Goal: Information Seeking & Learning: Find specific page/section

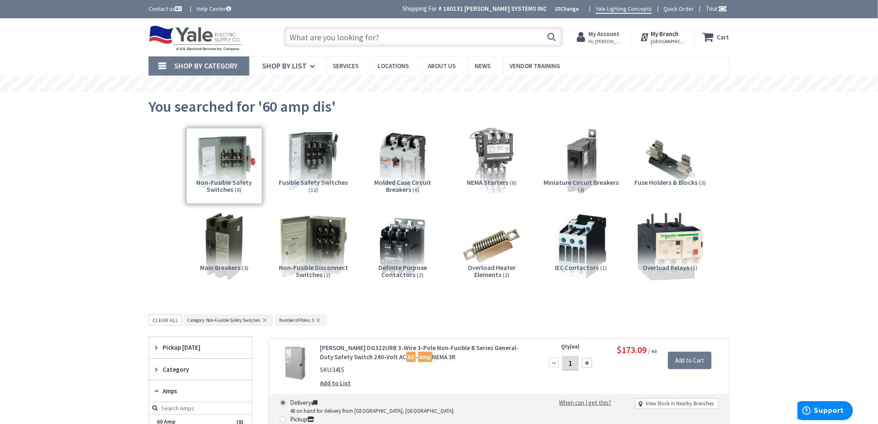
click at [337, 34] on input "text" at bounding box center [423, 37] width 280 height 21
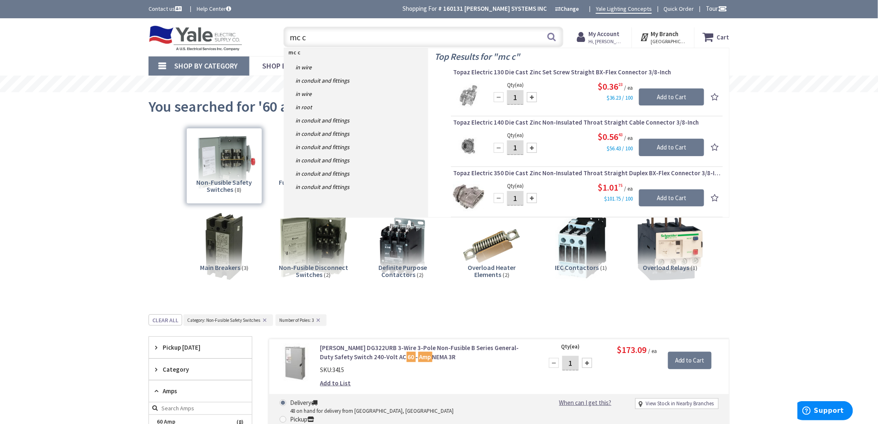
type input "mc"
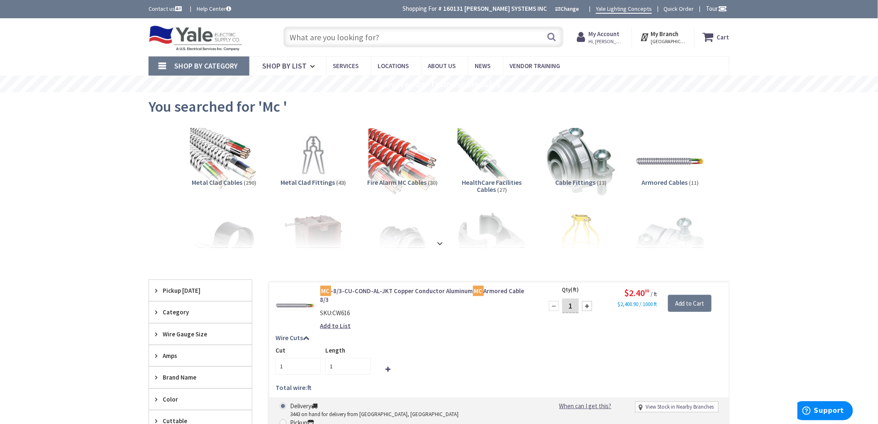
click at [315, 39] on input "text" at bounding box center [423, 37] width 280 height 21
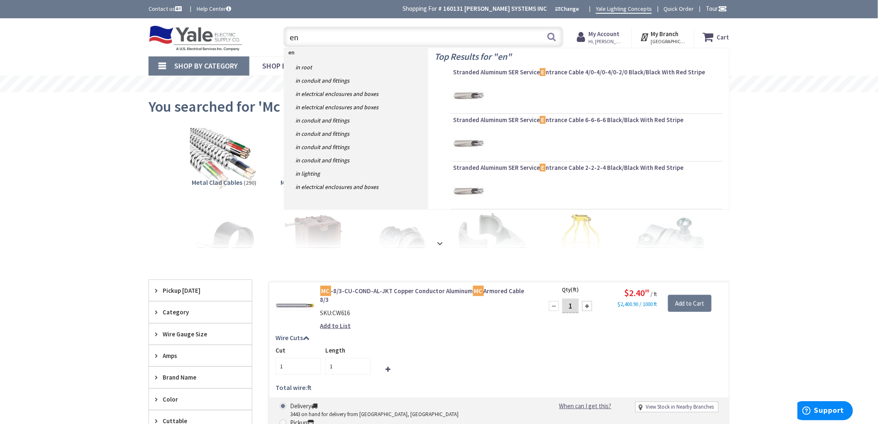
type input "ent"
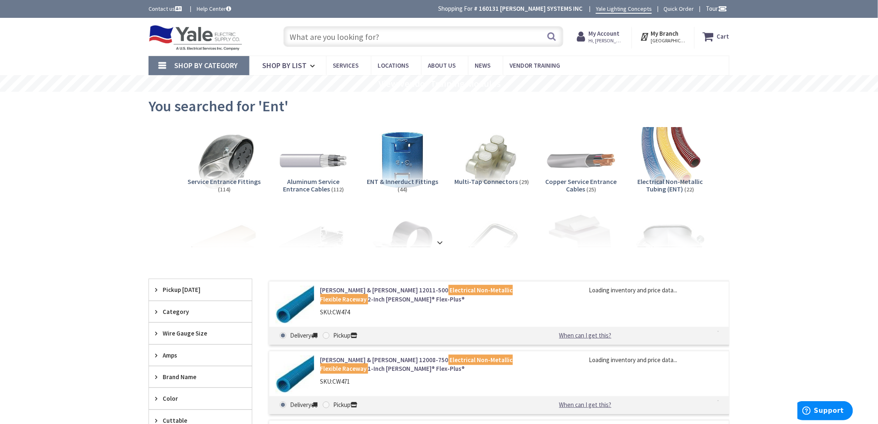
click at [313, 40] on input "text" at bounding box center [423, 36] width 280 height 21
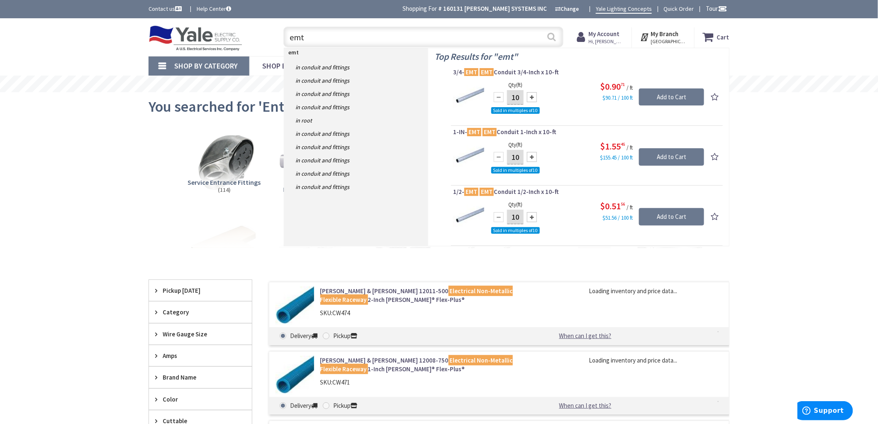
type input "emt"
click at [554, 37] on button "Search" at bounding box center [552, 36] width 11 height 19
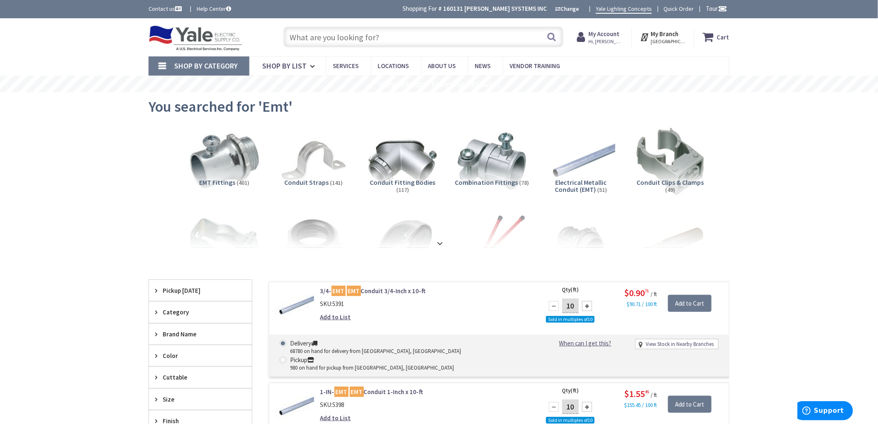
click at [230, 169] on img at bounding box center [224, 161] width 75 height 75
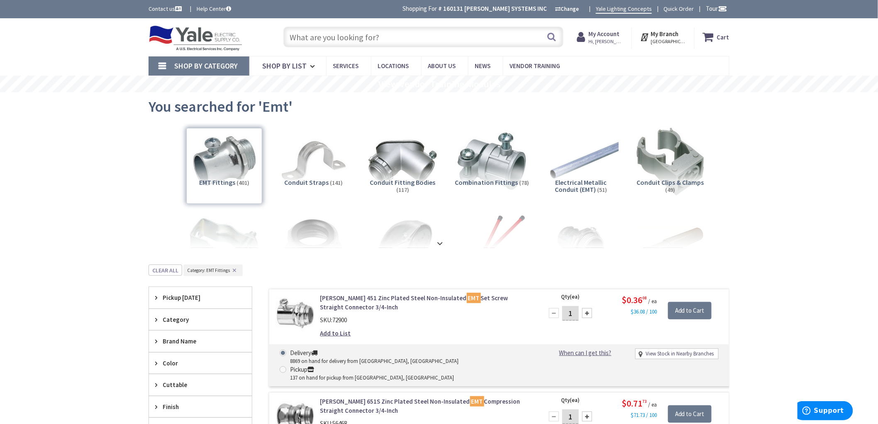
click at [573, 163] on img at bounding box center [581, 161] width 75 height 75
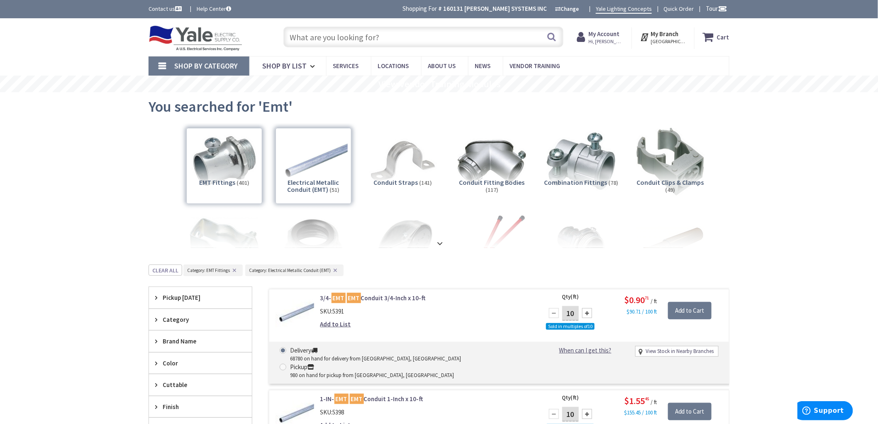
click at [388, 40] on input "text" at bounding box center [423, 37] width 280 height 21
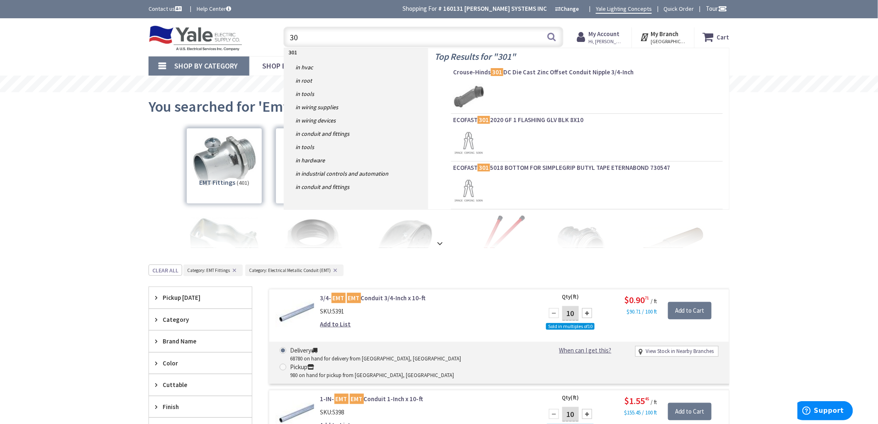
type input "3"
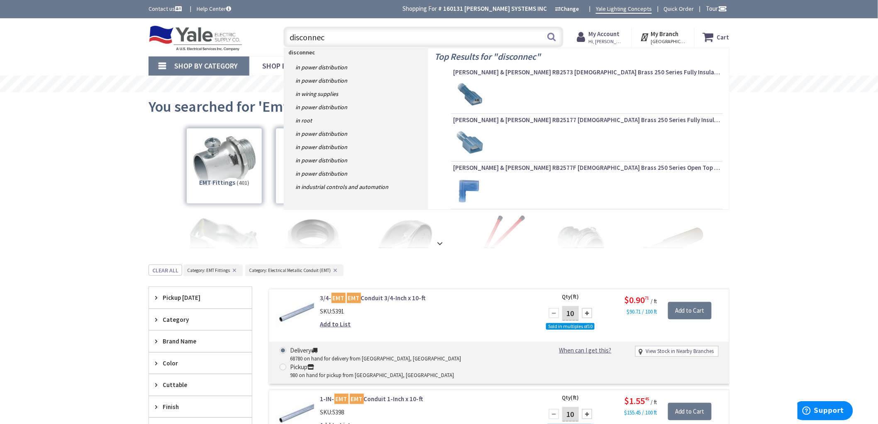
type input "disconnect"
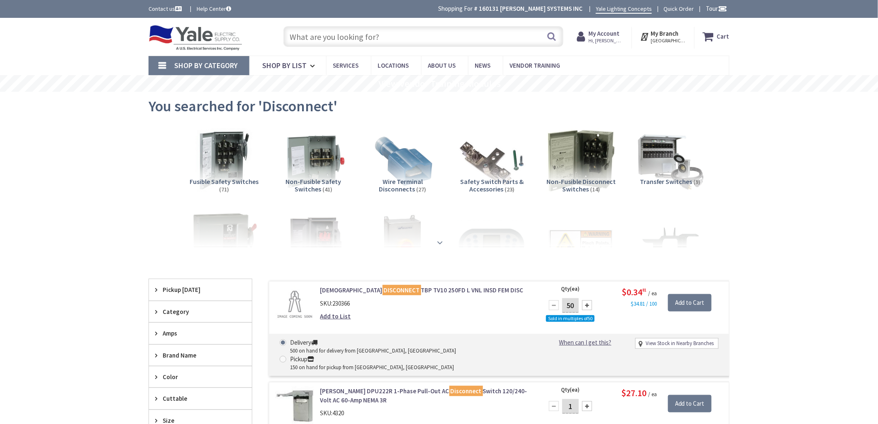
scroll to position [46, 0]
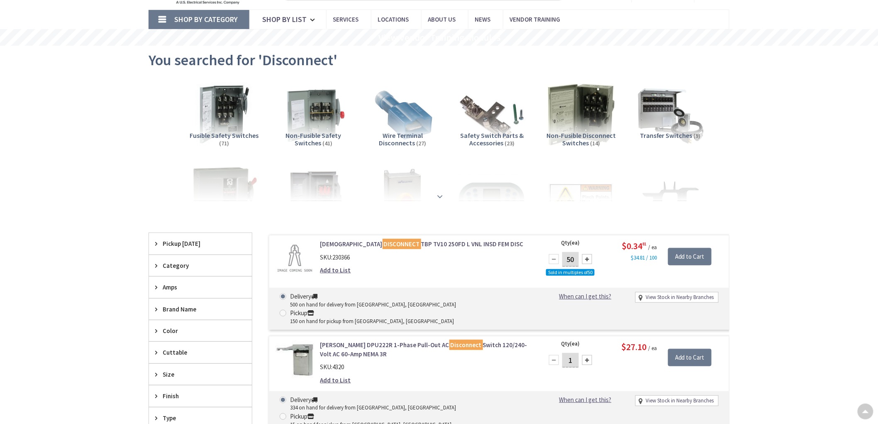
click at [436, 193] on strong at bounding box center [440, 196] width 10 height 9
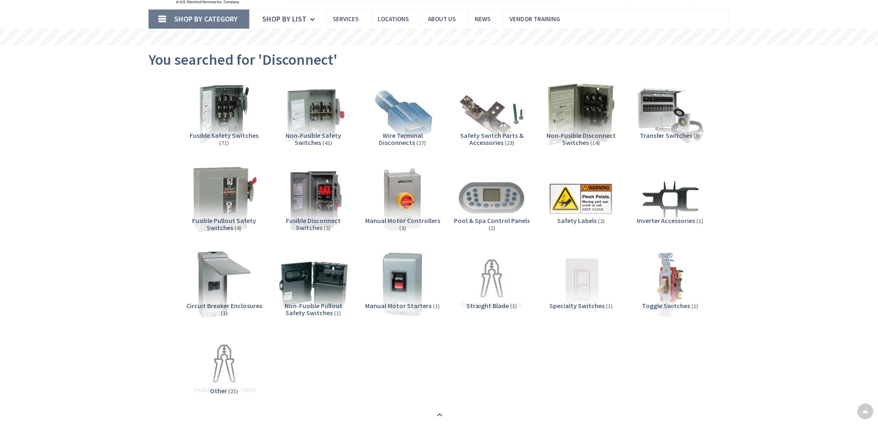
scroll to position [0, 0]
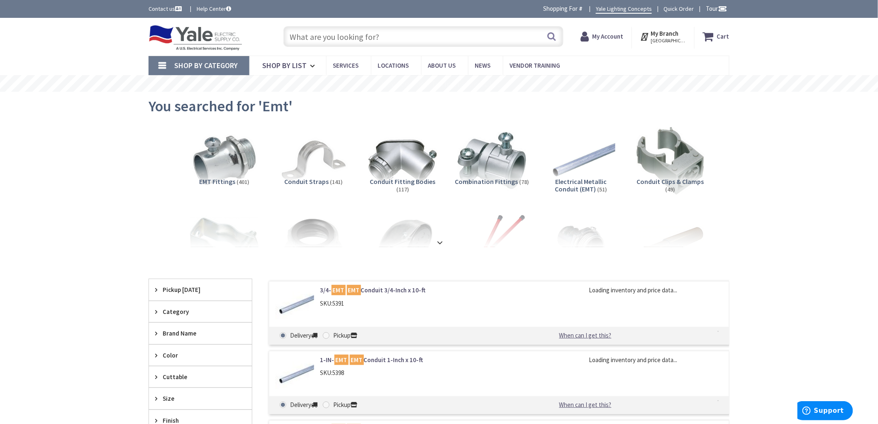
click at [365, 36] on input "text" at bounding box center [423, 36] width 280 height 21
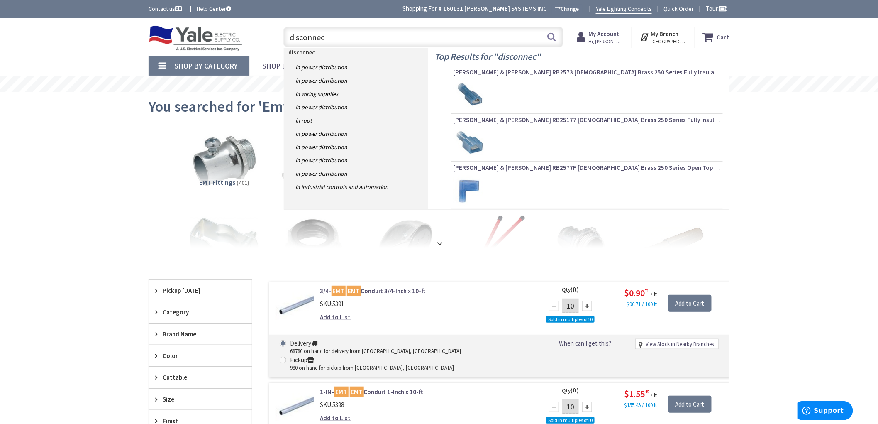
type input "disconnect"
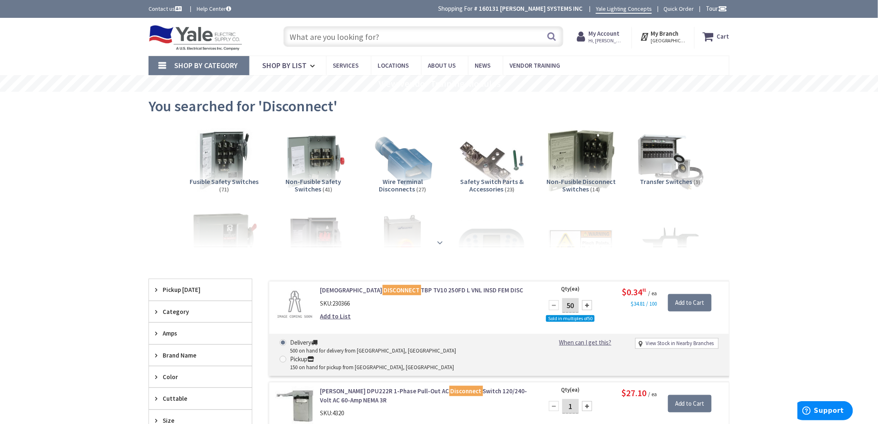
click at [440, 240] on strong at bounding box center [440, 242] width 10 height 9
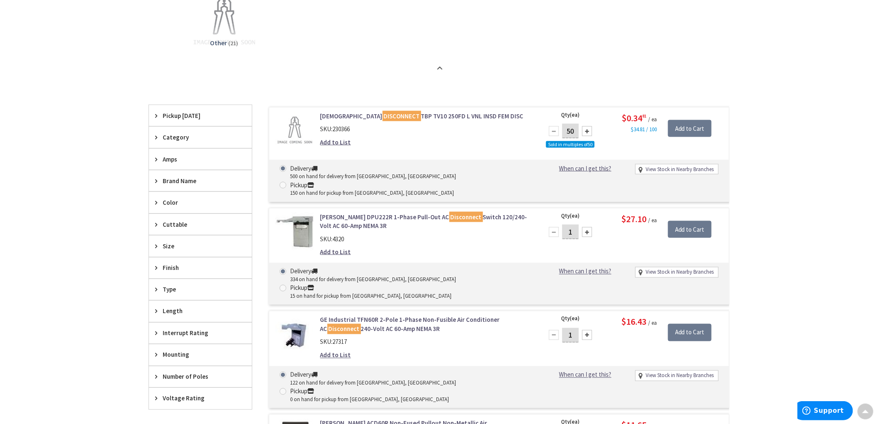
scroll to position [415, 0]
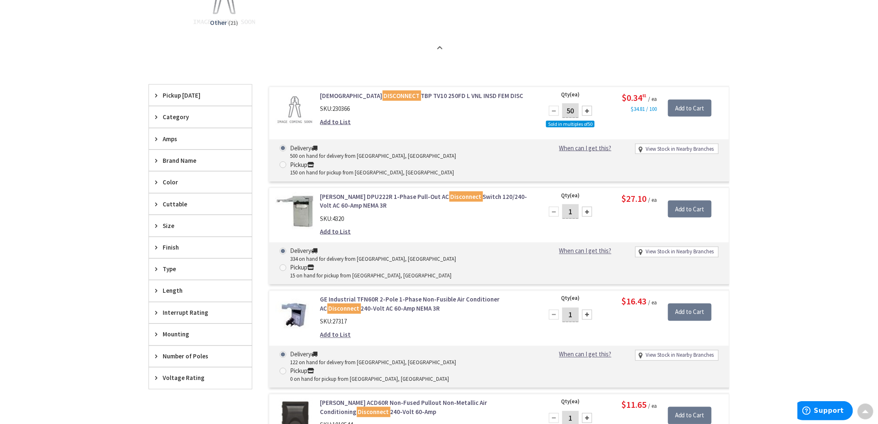
click at [172, 225] on span "Size" at bounding box center [197, 225] width 68 height 9
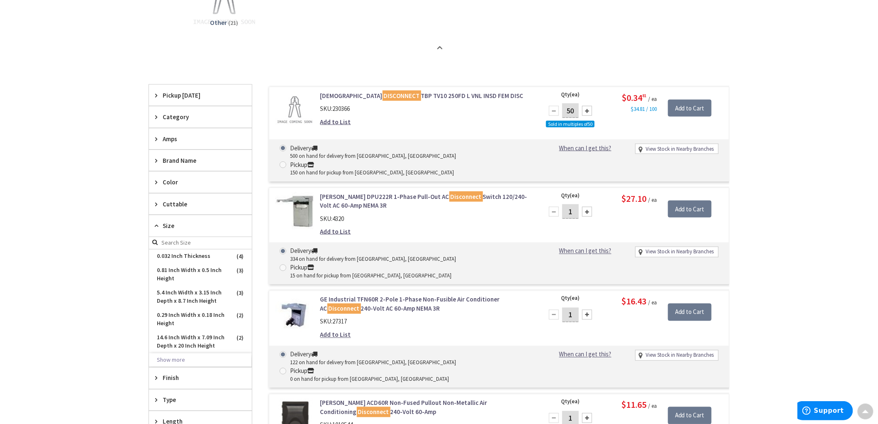
drag, startPoint x: 106, startPoint y: 206, endPoint x: 168, endPoint y: 243, distance: 72.4
click at [107, 208] on div "Skip to Content Toggle Nav Search Cart My Cart Close" at bounding box center [439, 188] width 878 height 1171
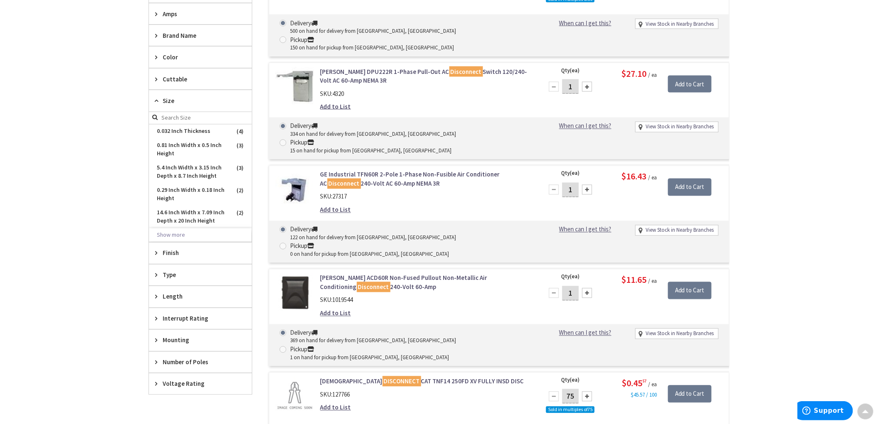
scroll to position [599, 0]
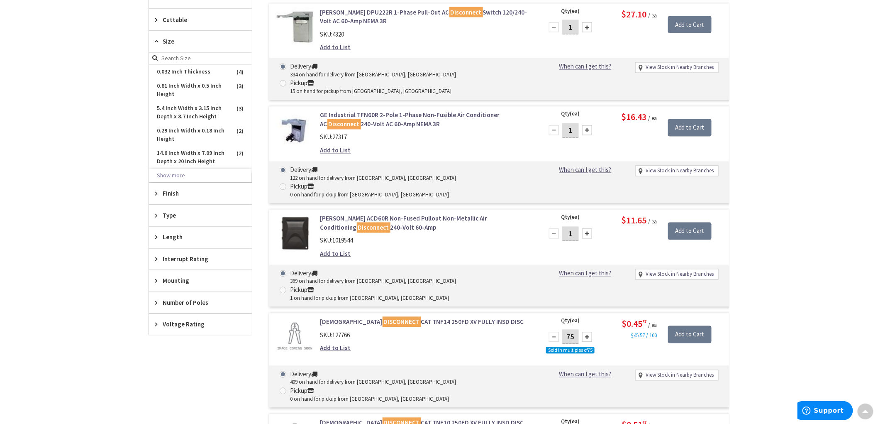
click at [191, 302] on span "Number of Poles" at bounding box center [197, 302] width 68 height 9
click at [167, 347] on span "2" at bounding box center [200, 347] width 103 height 14
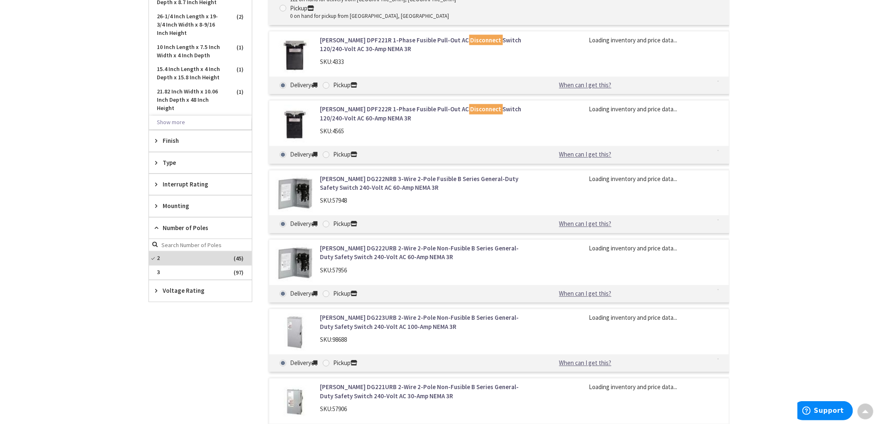
scroll to position [521, 0]
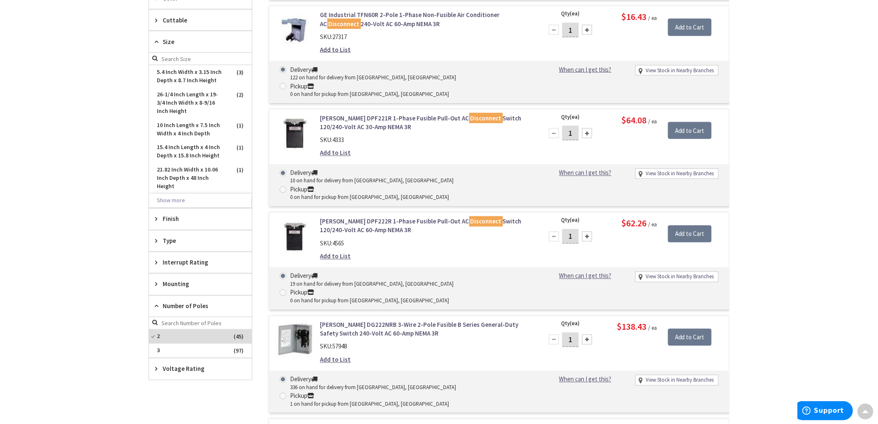
click at [188, 243] on span "Type" at bounding box center [197, 241] width 68 height 9
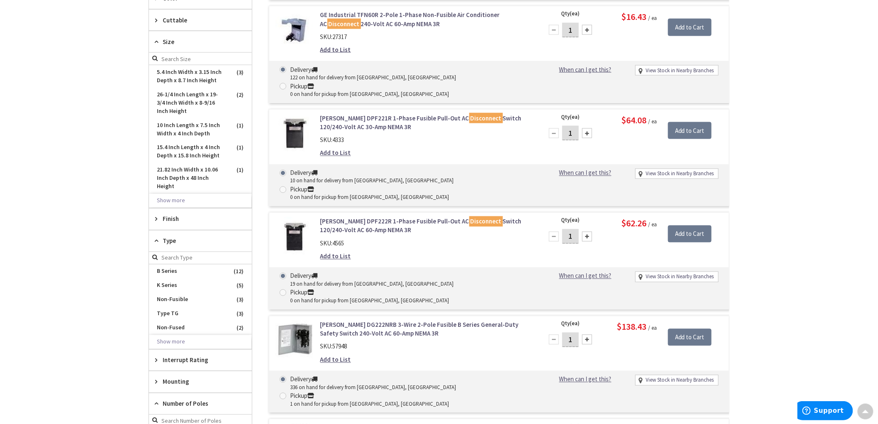
click at [190, 242] on span "Type" at bounding box center [197, 241] width 68 height 9
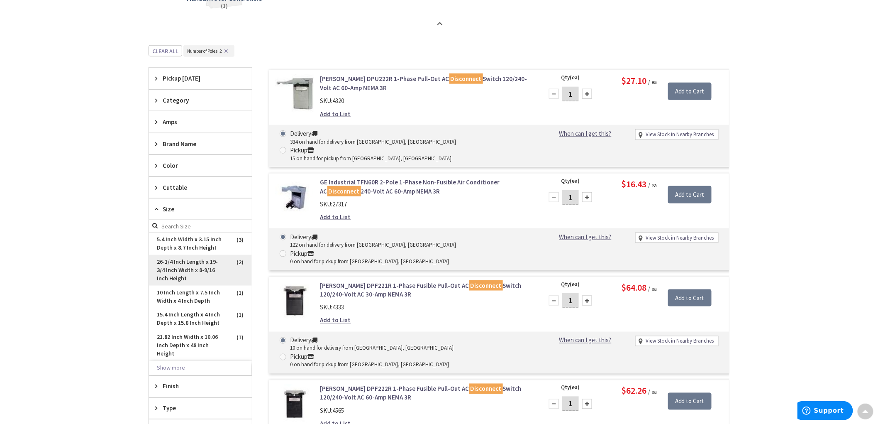
scroll to position [337, 0]
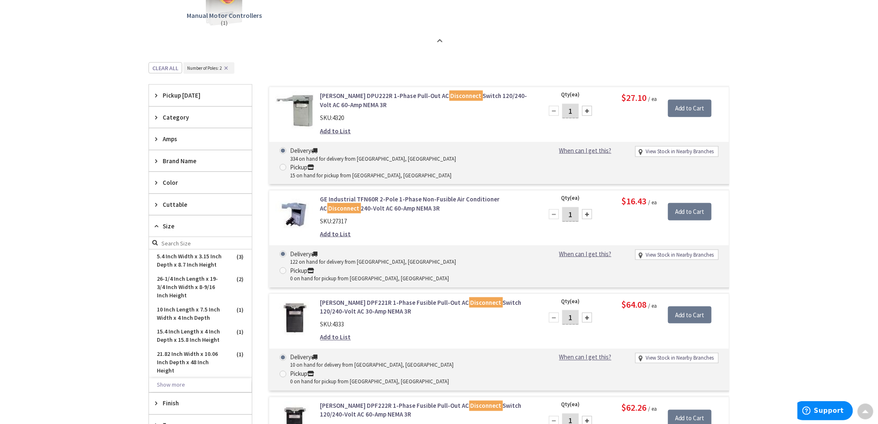
click at [177, 140] on span "Amps" at bounding box center [197, 138] width 68 height 9
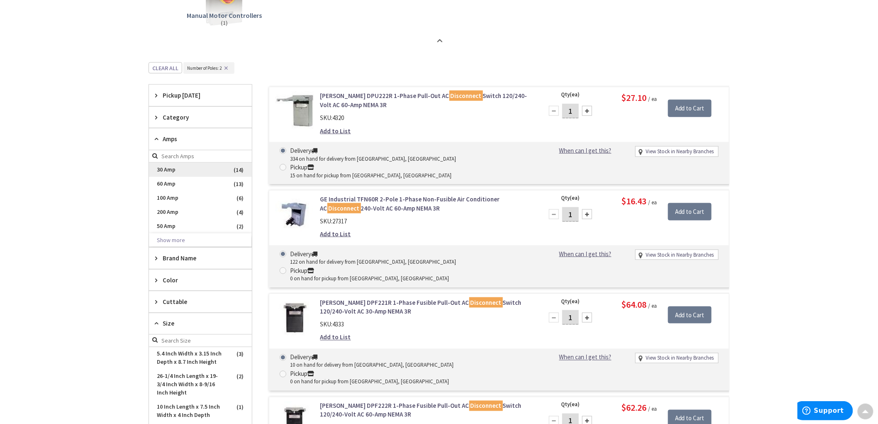
click at [166, 169] on span "30 Amp" at bounding box center [200, 170] width 103 height 14
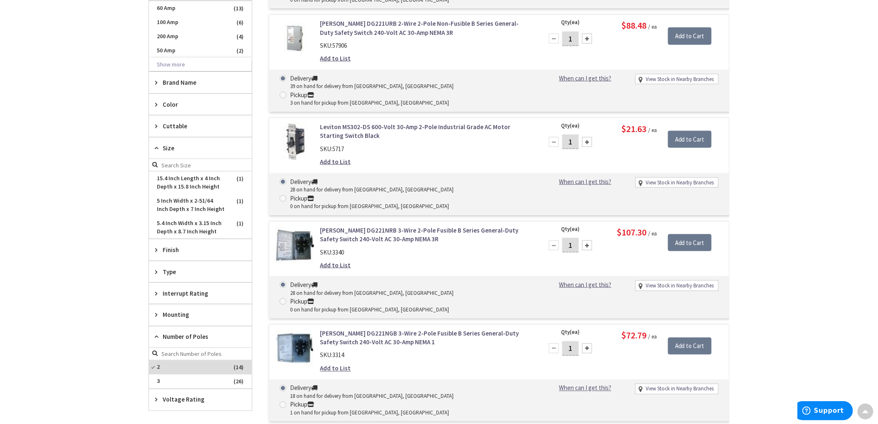
scroll to position [351, 0]
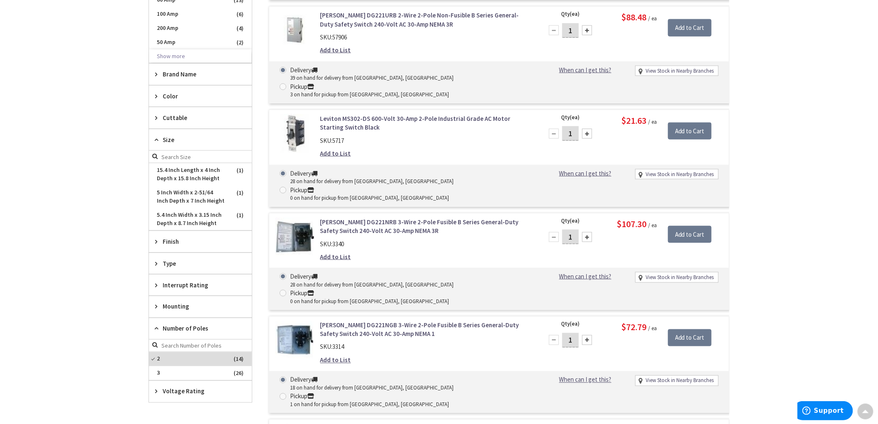
click at [156, 139] on icon at bounding box center [158, 140] width 6 height 6
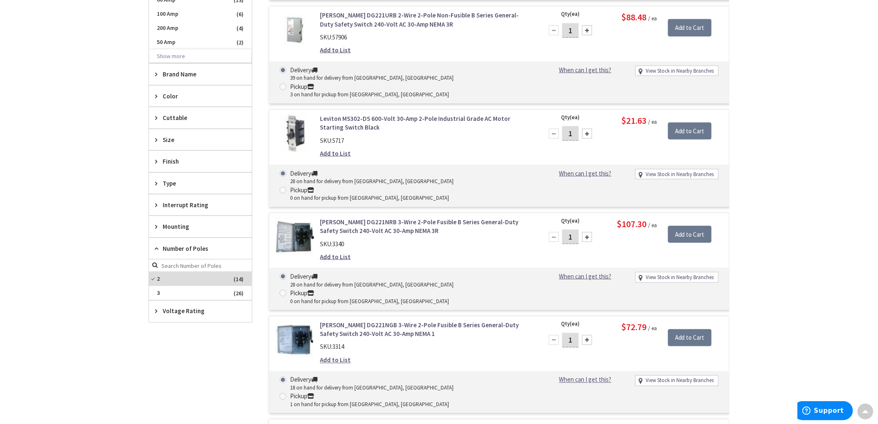
click at [164, 183] on span "Type" at bounding box center [197, 183] width 68 height 9
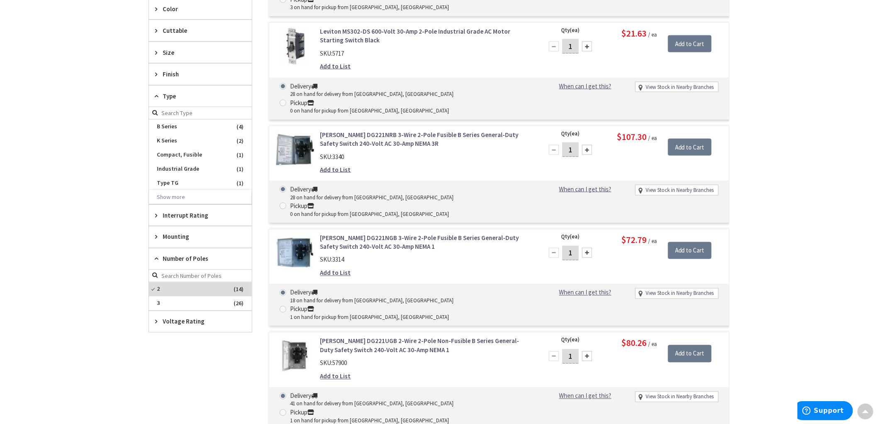
scroll to position [443, 0]
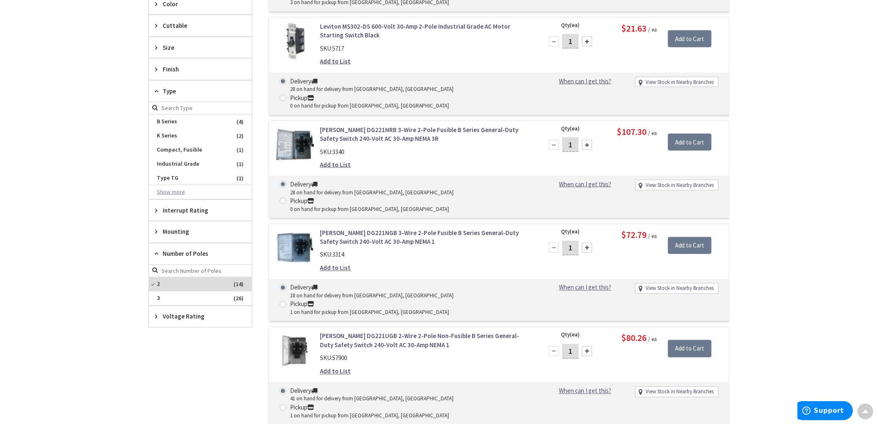
click at [171, 192] on button "Show more" at bounding box center [200, 192] width 103 height 14
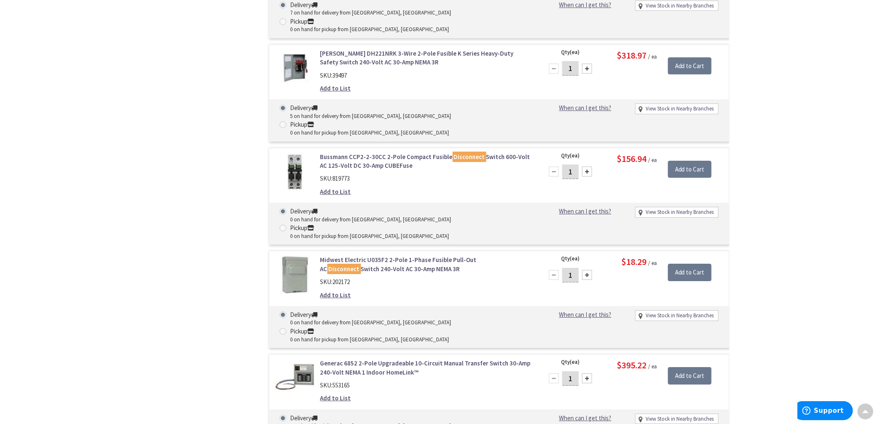
scroll to position [997, 0]
